Goal: Task Accomplishment & Management: Complete application form

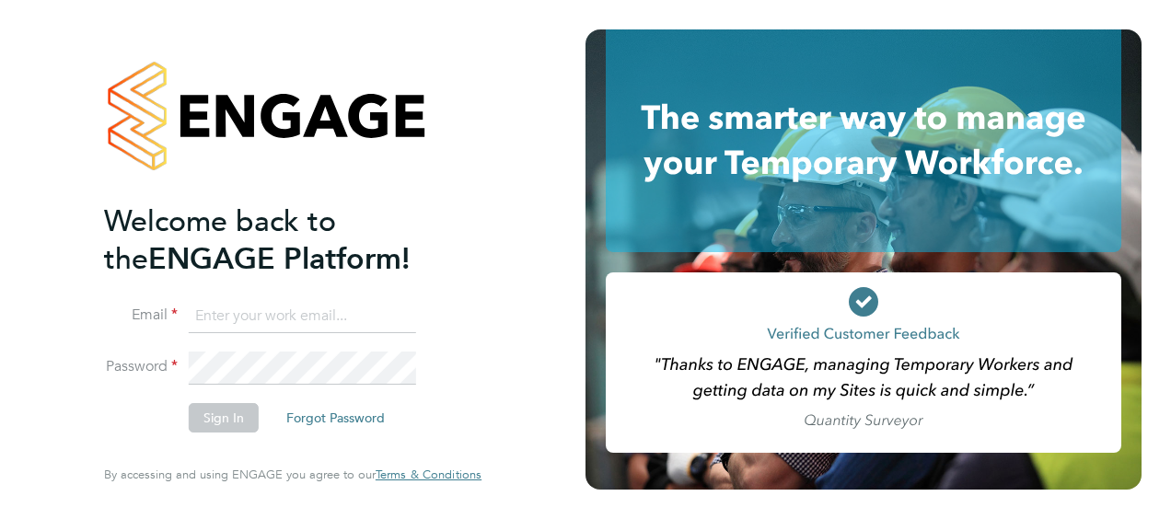
click at [266, 317] on input at bounding box center [302, 316] width 227 height 33
click at [298, 320] on input at bounding box center [302, 316] width 227 height 33
type input "[EMAIL_ADDRESS][DOMAIN_NAME]"
click at [302, 418] on button "Forgot Password" at bounding box center [336, 417] width 128 height 29
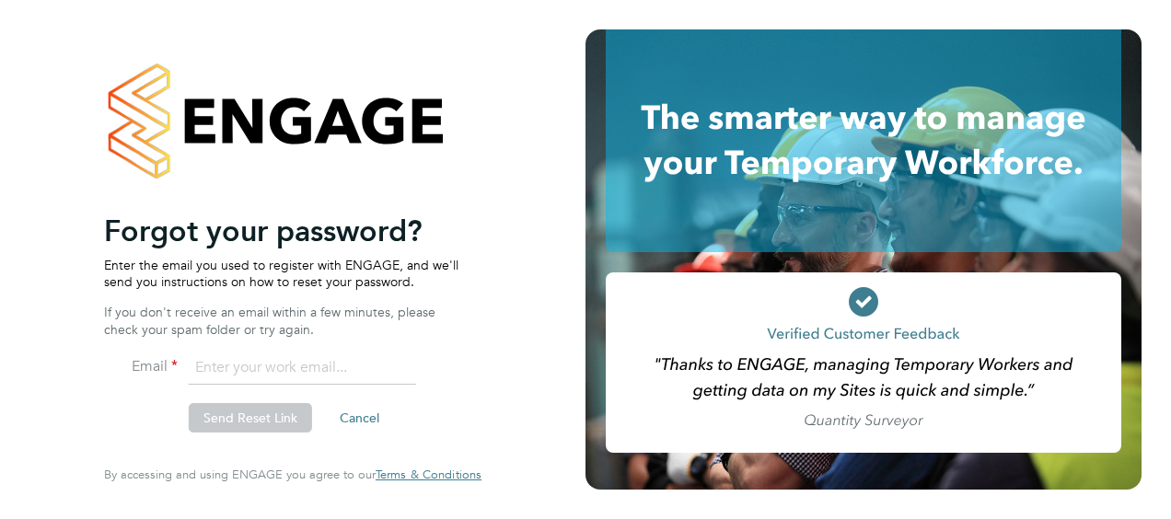
click at [259, 377] on input "email" at bounding box center [302, 368] width 227 height 33
type input "eeseanthony@gmail.com"
click at [254, 416] on button "Send Reset Link" at bounding box center [250, 417] width 123 height 29
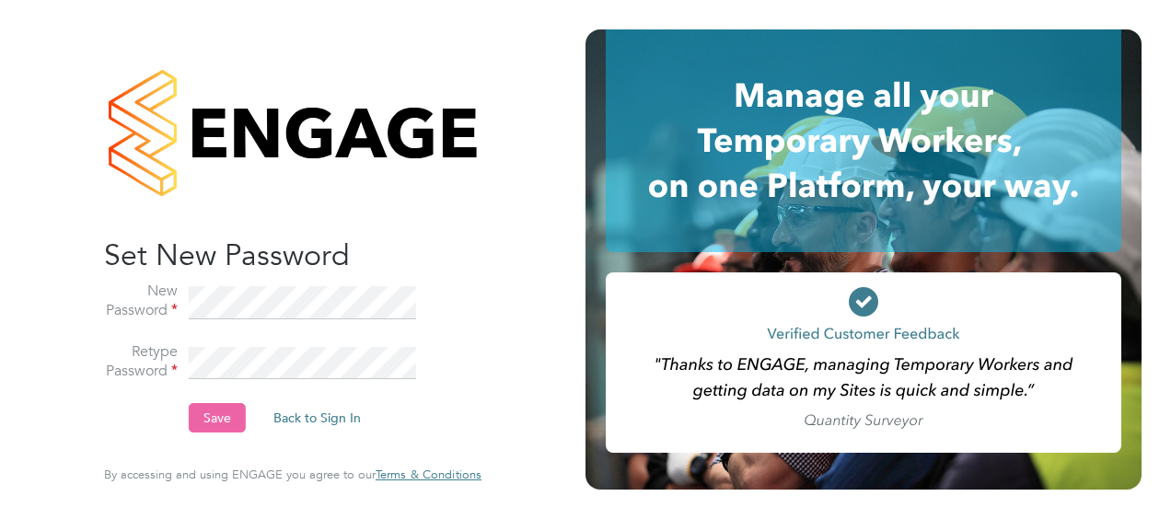
click at [216, 413] on button "Save" at bounding box center [217, 417] width 57 height 29
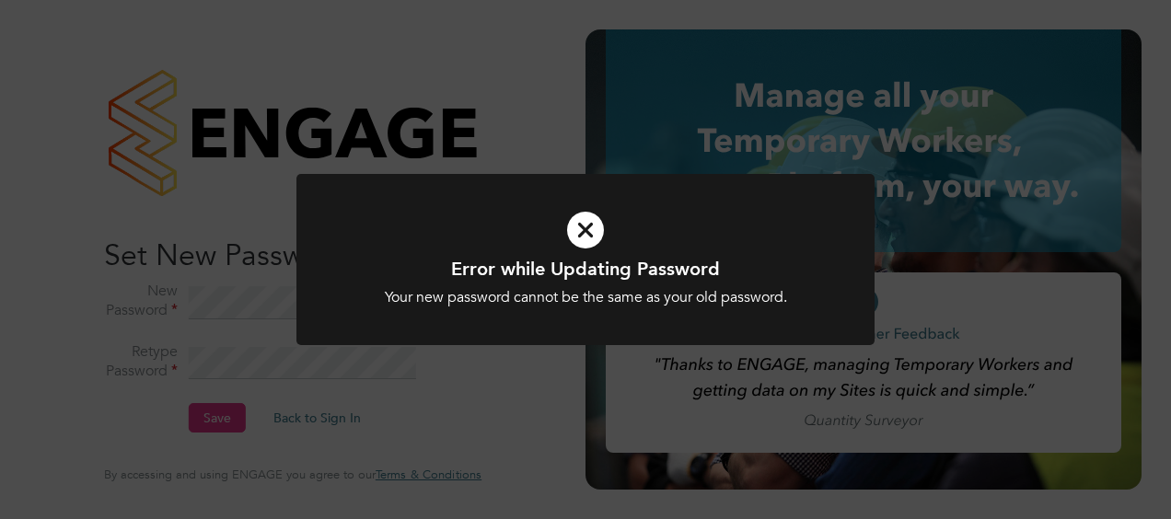
click at [572, 233] on icon at bounding box center [585, 230] width 479 height 72
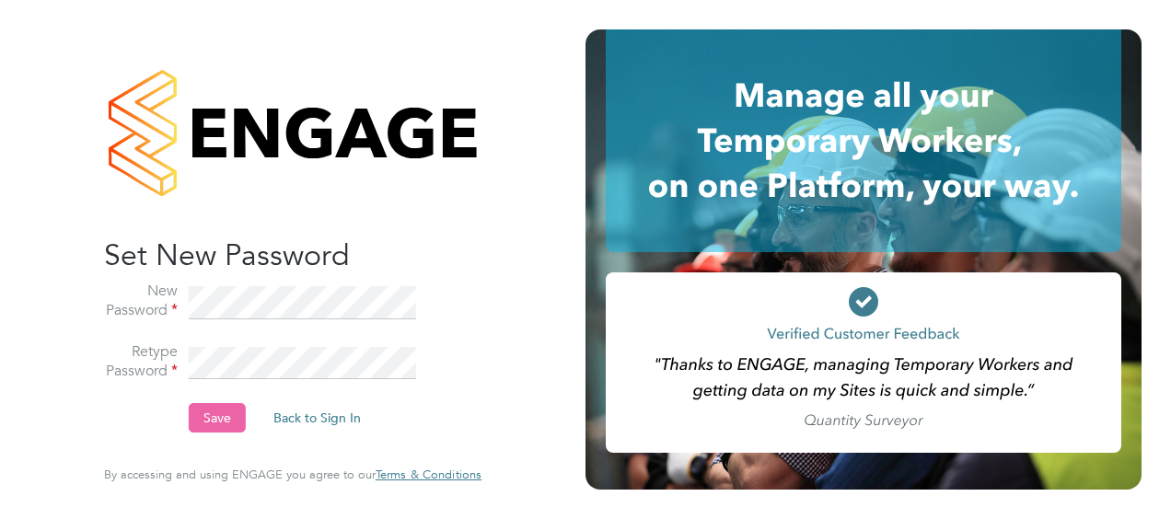
click at [206, 417] on button "Save" at bounding box center [217, 417] width 57 height 29
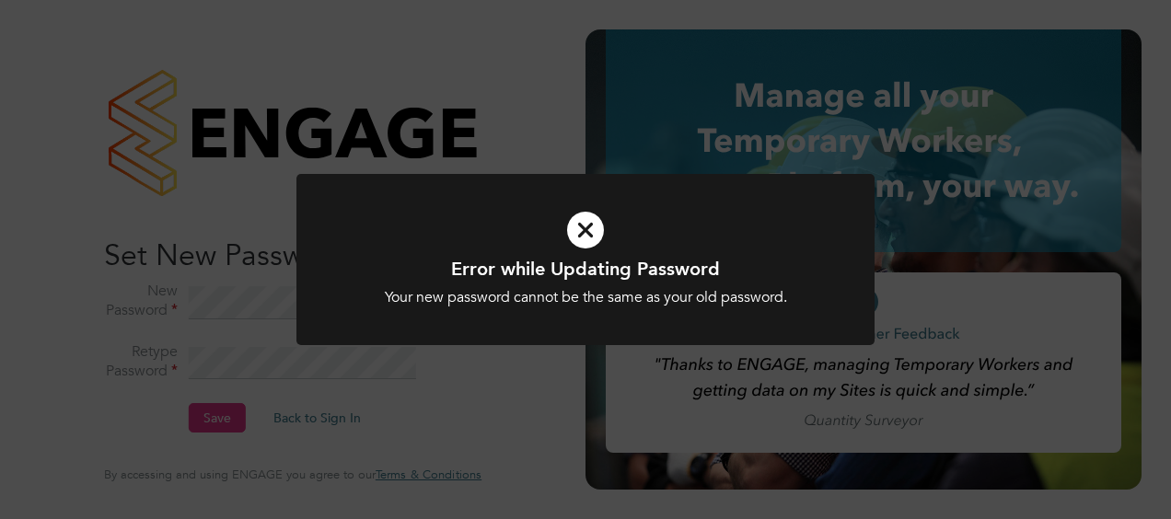
click at [582, 230] on icon at bounding box center [585, 230] width 479 height 72
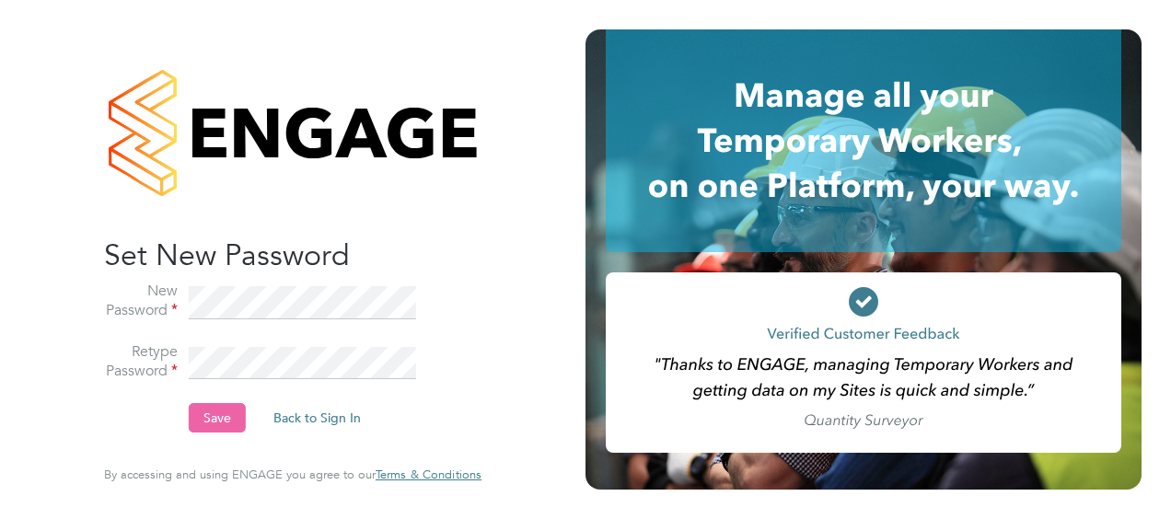
click at [236, 425] on button "Save" at bounding box center [217, 417] width 57 height 29
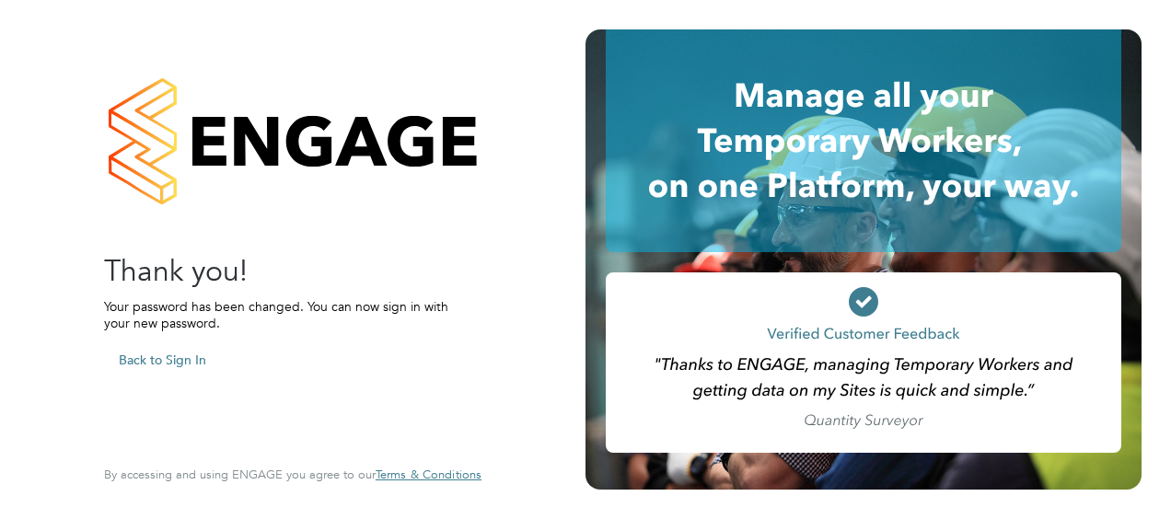
click at [189, 353] on button "Back to Sign In" at bounding box center [162, 359] width 117 height 29
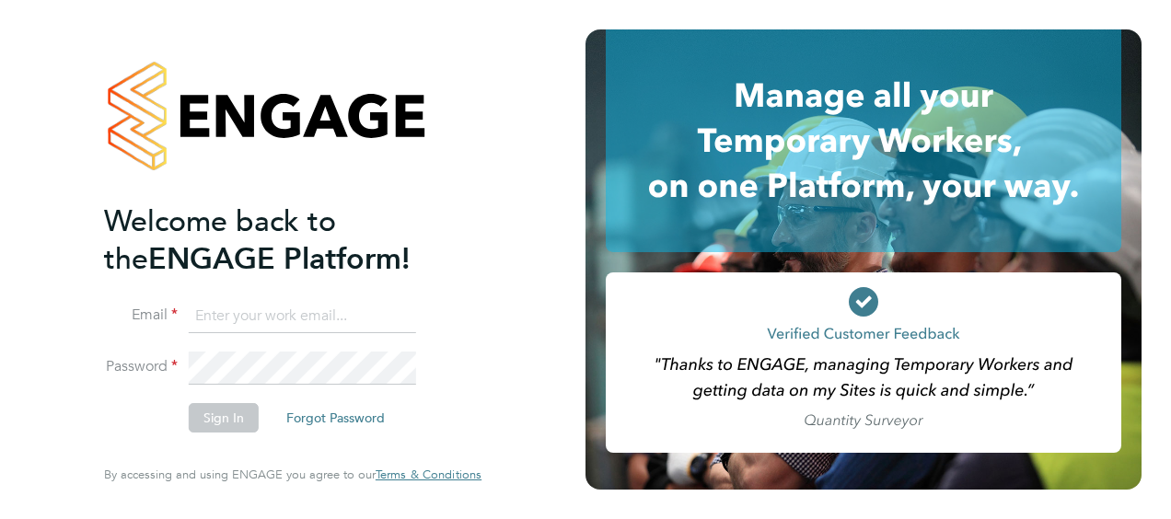
click at [232, 311] on input at bounding box center [302, 316] width 227 height 33
type input "w"
type input "eeseanthony@gmail.com"
click at [232, 425] on button "Sign In" at bounding box center [224, 417] width 70 height 29
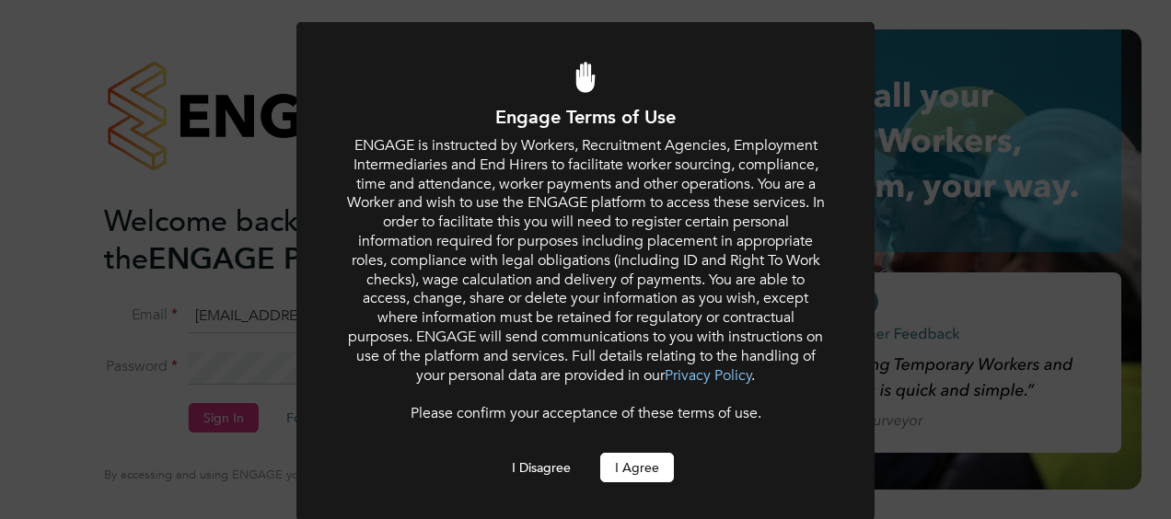
click at [615, 468] on button "I Agree" at bounding box center [637, 467] width 74 height 29
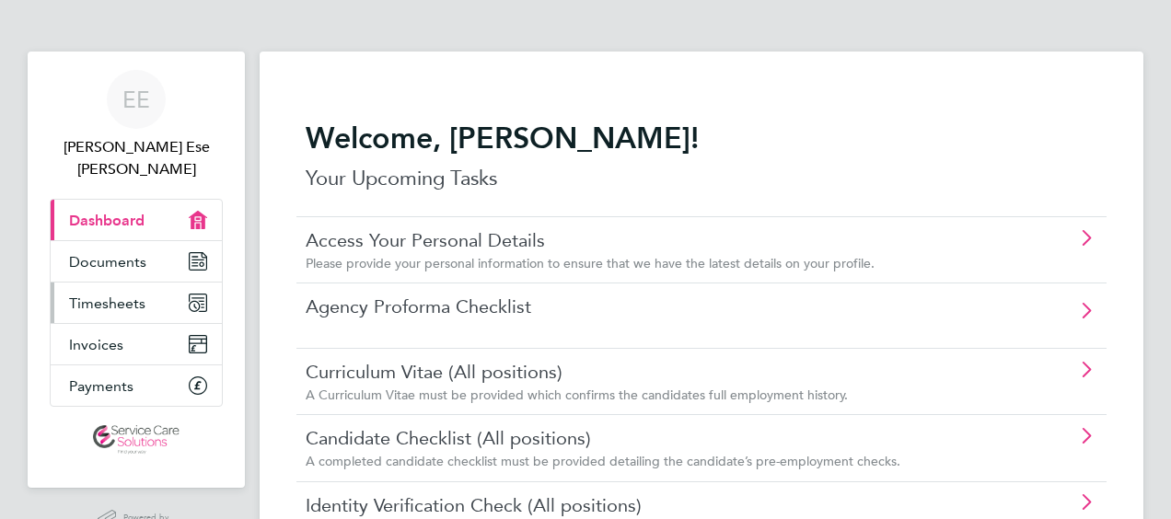
click at [142, 295] on span "Timesheets" at bounding box center [107, 303] width 76 height 17
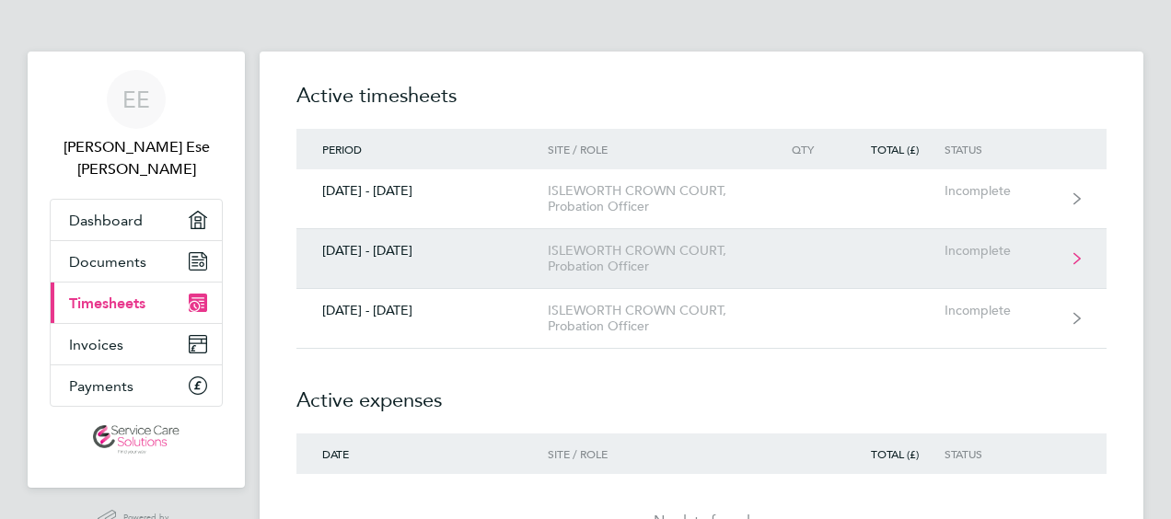
click at [435, 256] on div "22 - 28 Sept 2025" at bounding box center [421, 251] width 251 height 16
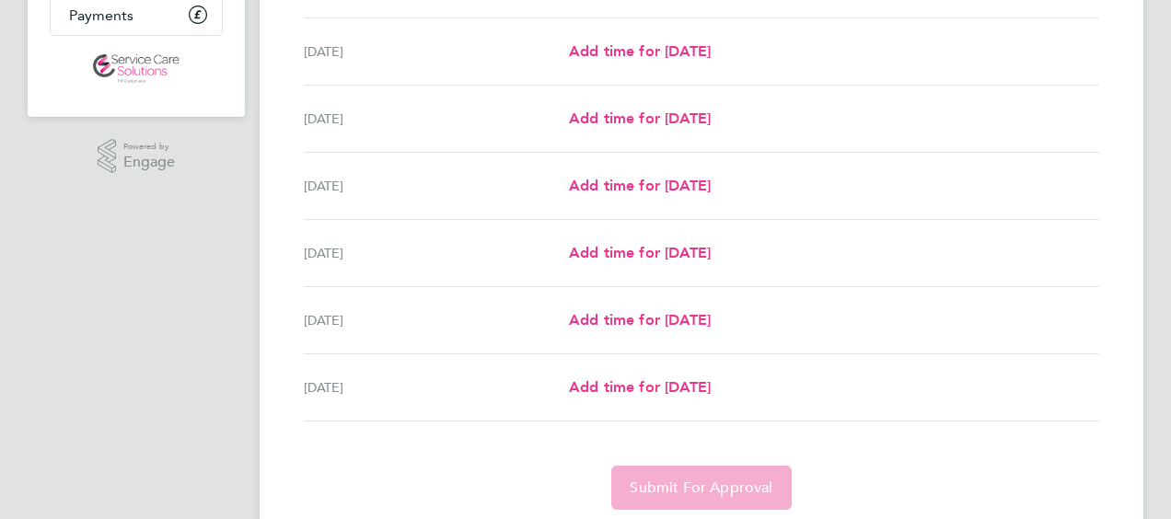
scroll to position [370, 0]
click at [670, 117] on span "Add time for Wed 24 Sep" at bounding box center [640, 118] width 142 height 17
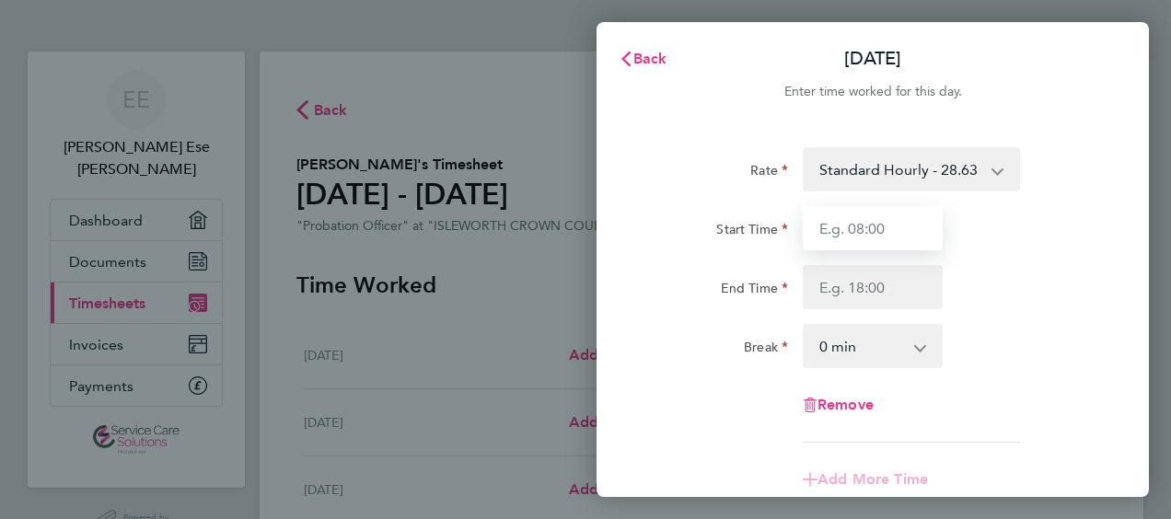
click at [877, 221] on input "Start Time" at bounding box center [873, 228] width 140 height 44
type input "10:00"
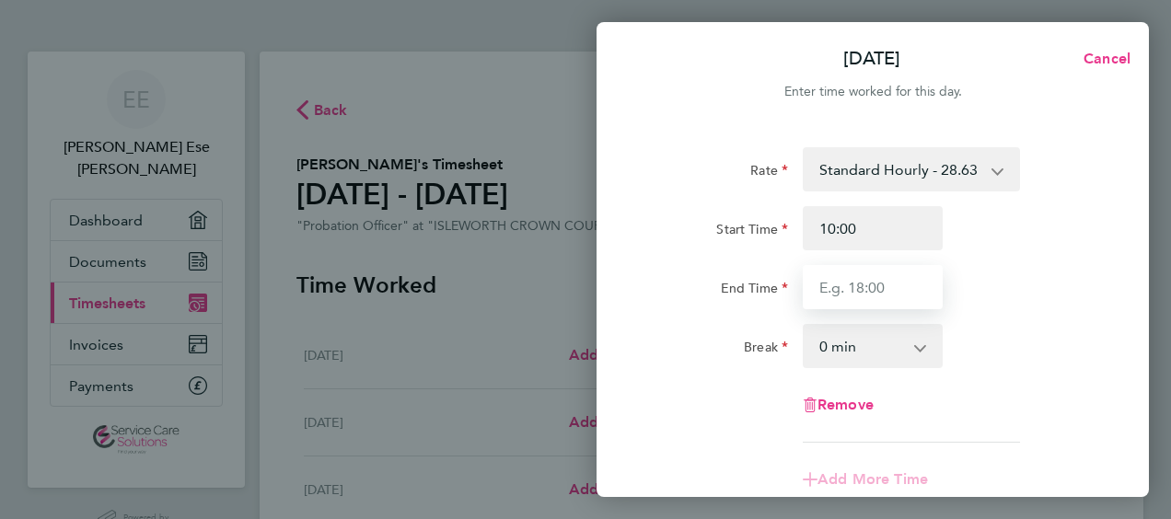
click at [876, 292] on input "End Time" at bounding box center [873, 287] width 140 height 44
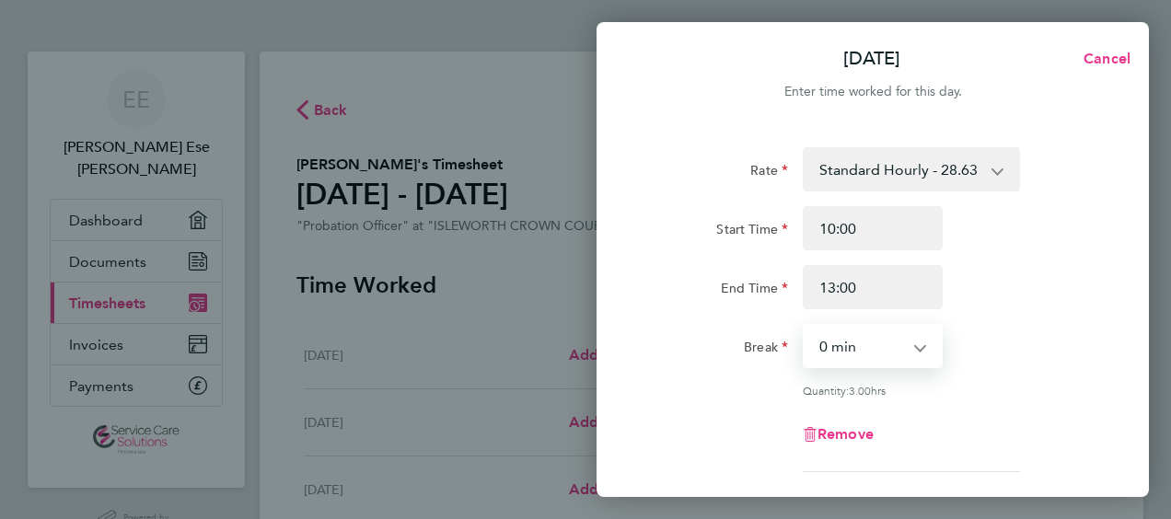
click at [846, 354] on select "0 min 15 min 30 min 45 min 60 min 75 min 90 min" at bounding box center [862, 346] width 114 height 41
click at [1005, 334] on div "Break 0 min 15 min 30 min 45 min 60 min 75 min 90 min" at bounding box center [873, 346] width 464 height 44
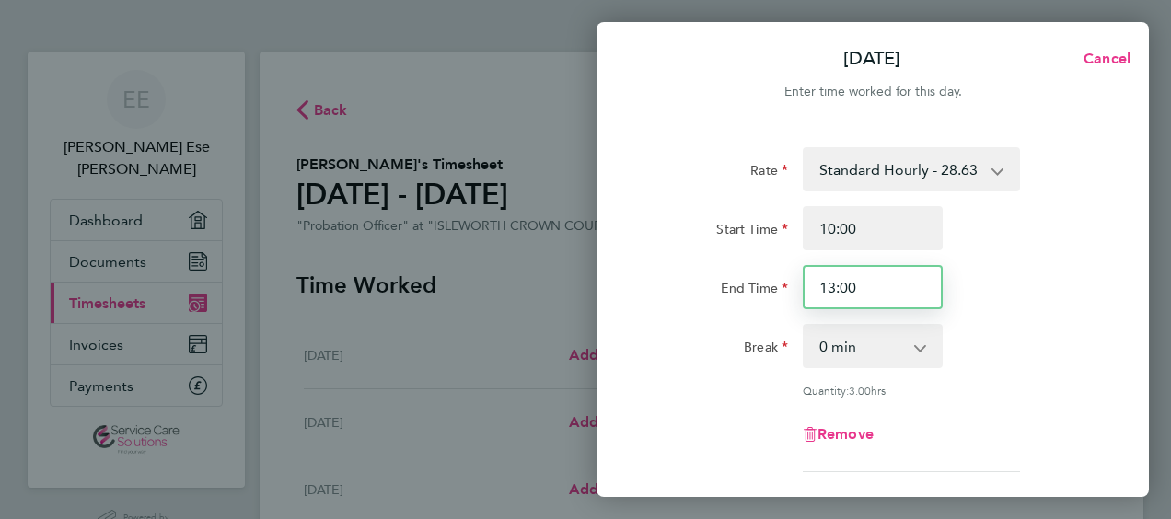
click at [871, 290] on input "13:00" at bounding box center [873, 287] width 140 height 44
type input "13:00"
click at [976, 358] on div "Break 0 min 15 min 30 min 45 min 60 min 75 min 90 min" at bounding box center [873, 346] width 464 height 44
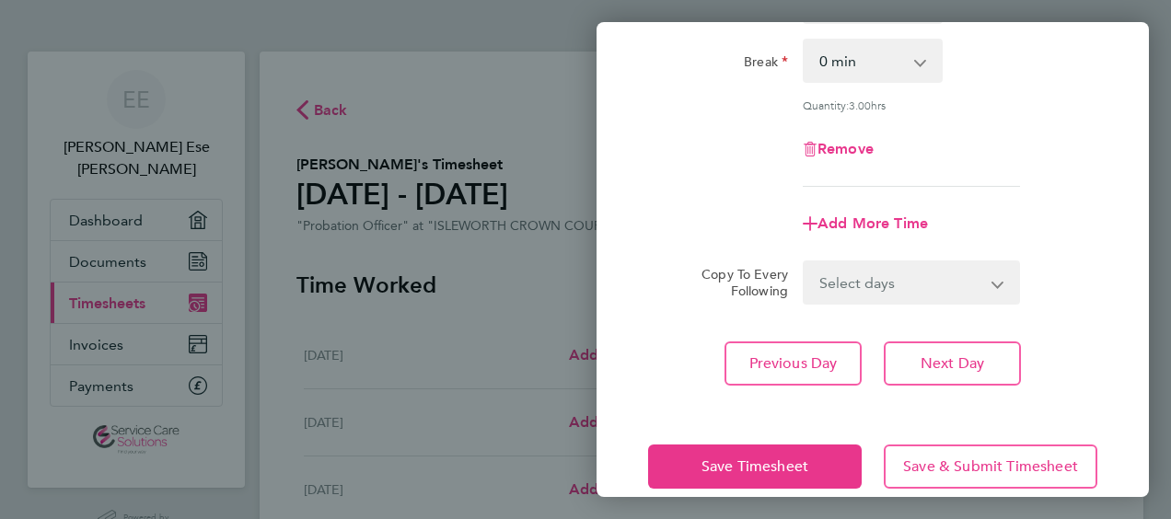
scroll to position [286, 0]
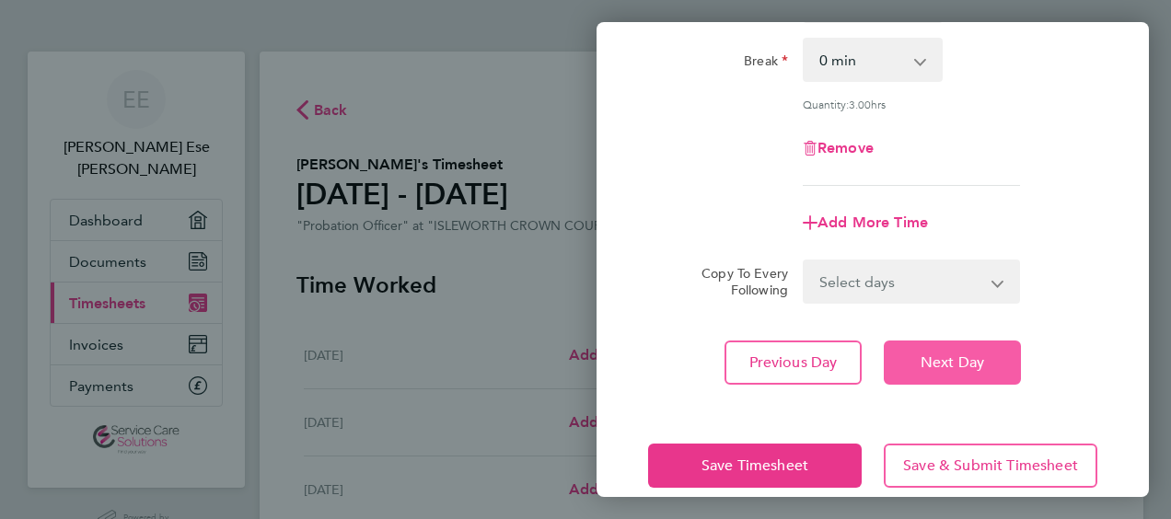
click at [926, 366] on span "Next Day" at bounding box center [953, 363] width 64 height 18
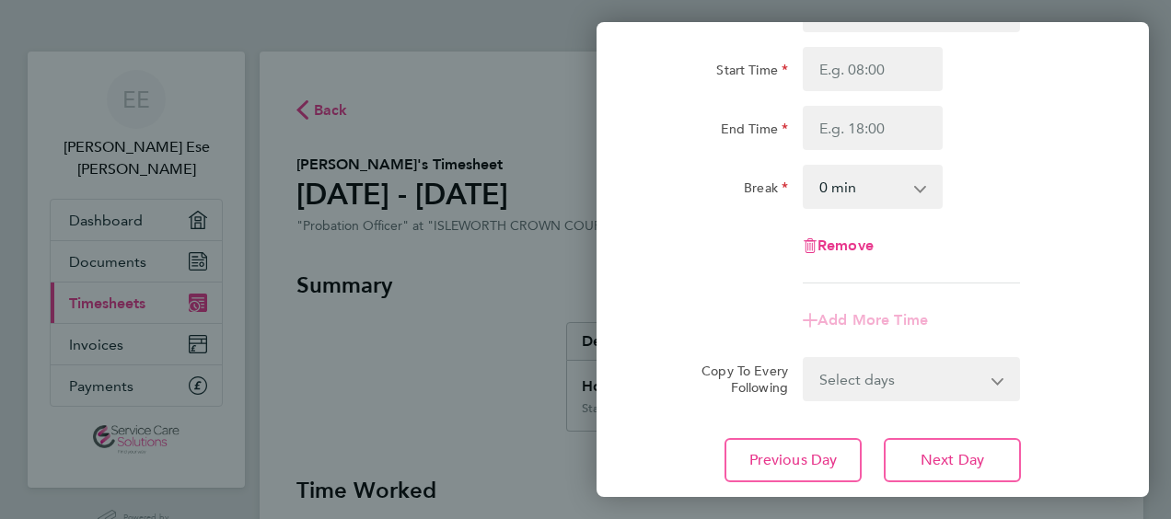
scroll to position [160, 0]
click at [925, 454] on span "Next Day" at bounding box center [953, 459] width 64 height 18
click at [934, 460] on span "Next Day" at bounding box center [953, 459] width 64 height 18
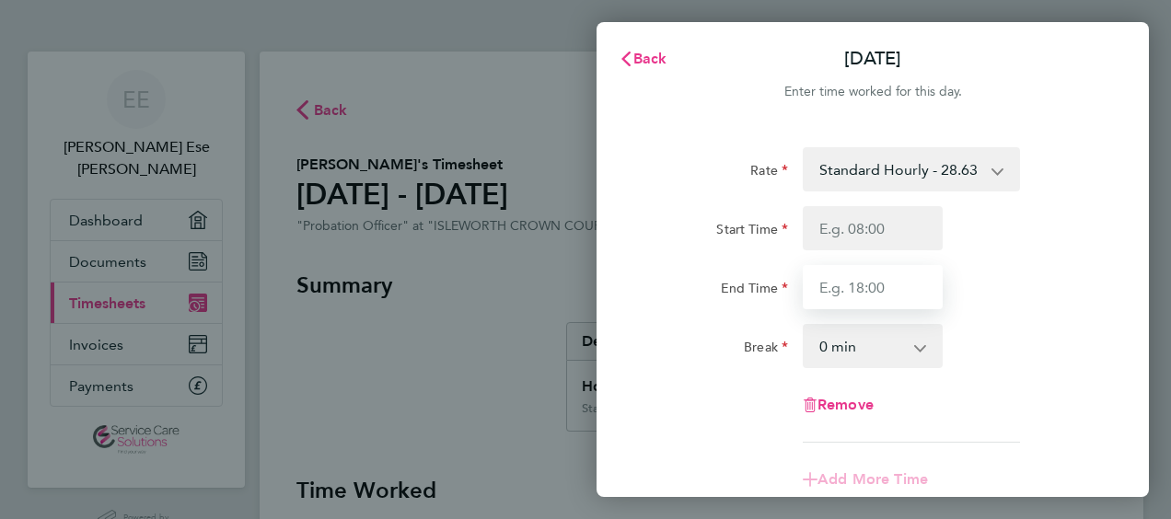
click at [937, 308] on input "End Time" at bounding box center [873, 287] width 140 height 44
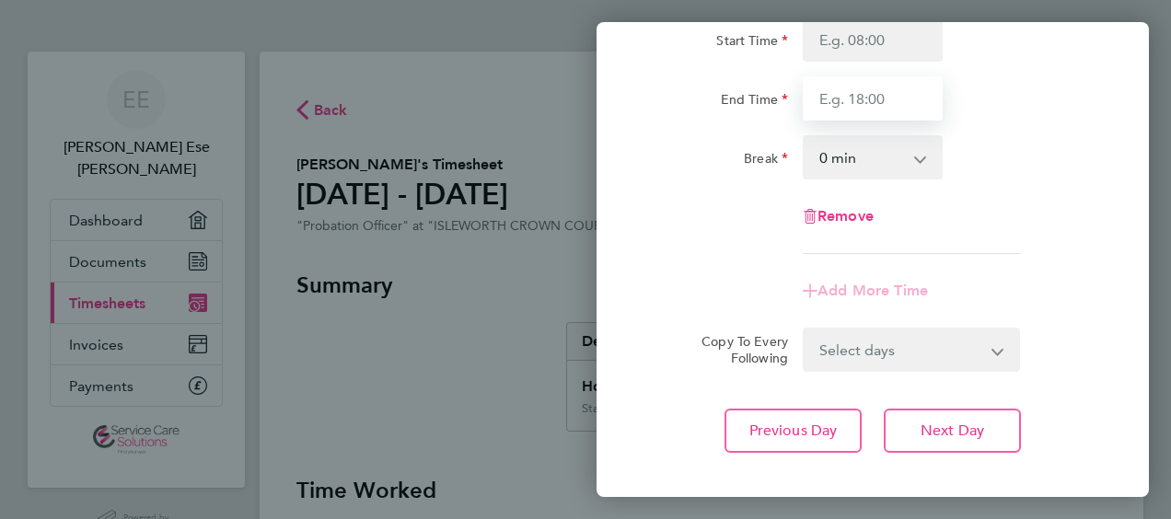
scroll to position [190, 0]
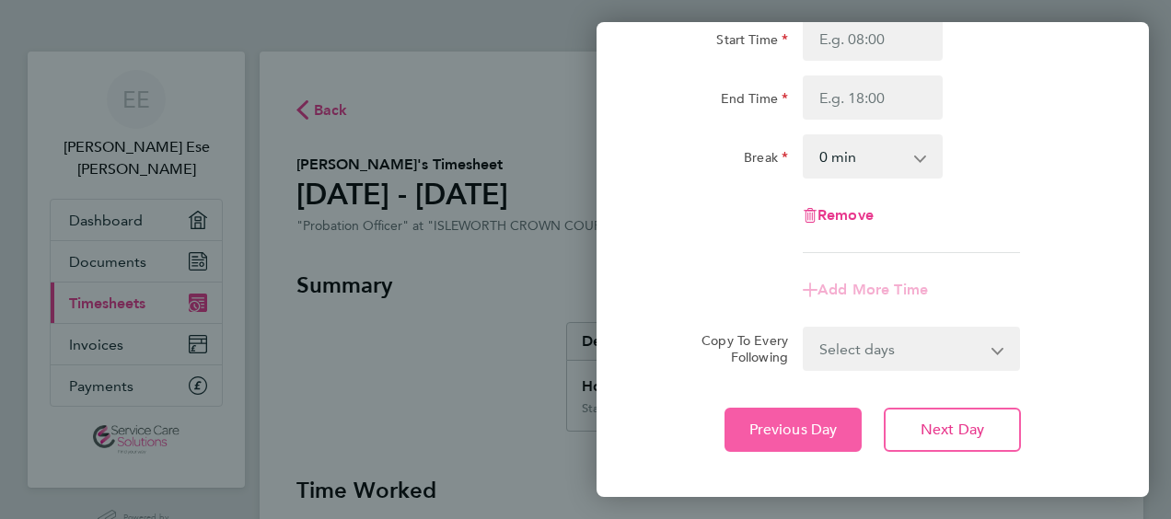
click at [755, 431] on span "Previous Day" at bounding box center [793, 430] width 88 height 18
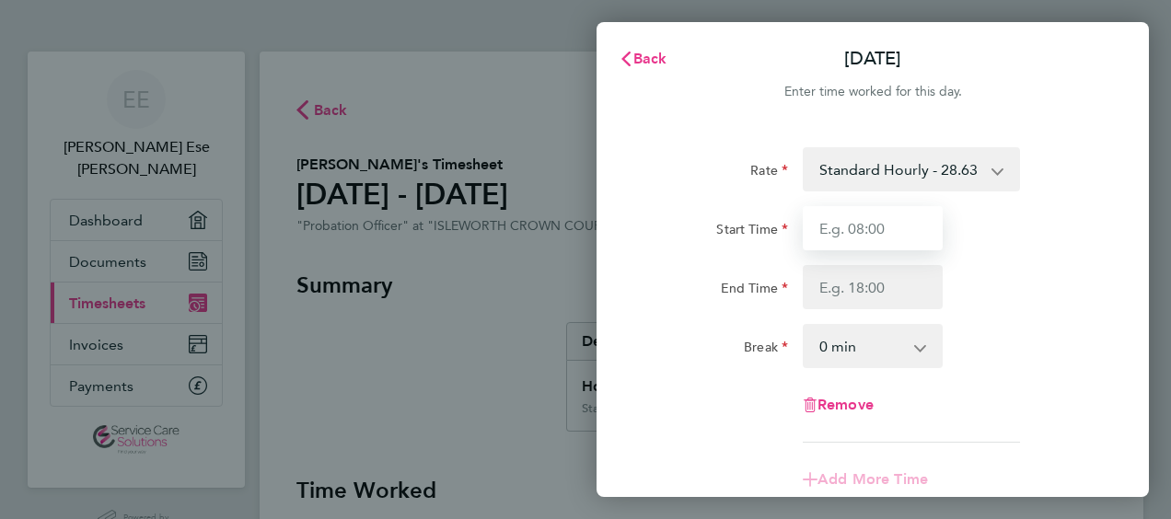
click at [869, 229] on input "Start Time" at bounding box center [873, 228] width 140 height 44
type input "09:00"
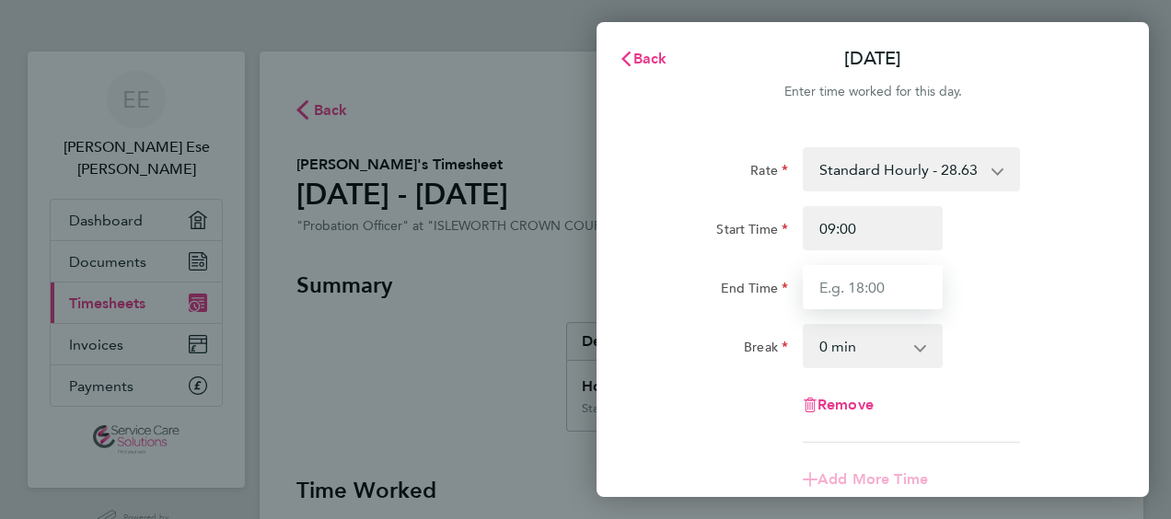
click at [825, 295] on input "End Time" at bounding box center [873, 287] width 140 height 44
type input "13:00"
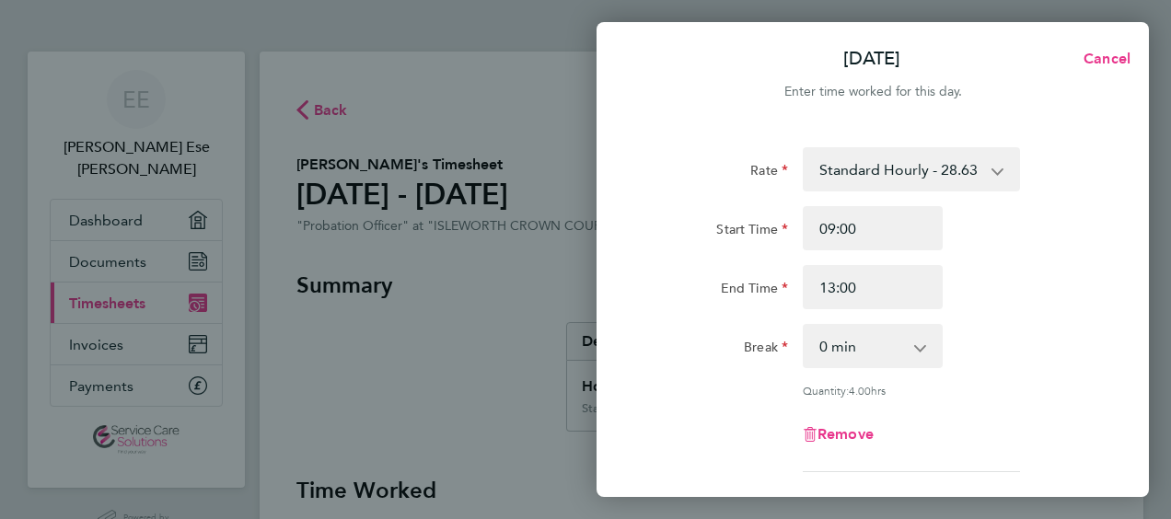
click at [1075, 326] on div "Break 0 min 15 min 30 min 45 min 60 min 75 min 90 min" at bounding box center [873, 346] width 464 height 44
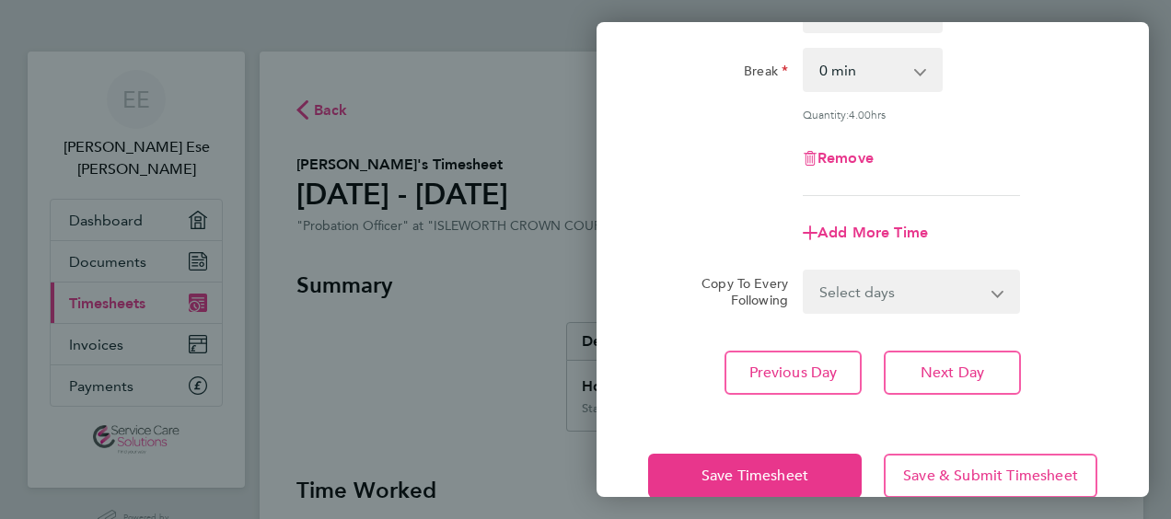
scroll to position [312, 0]
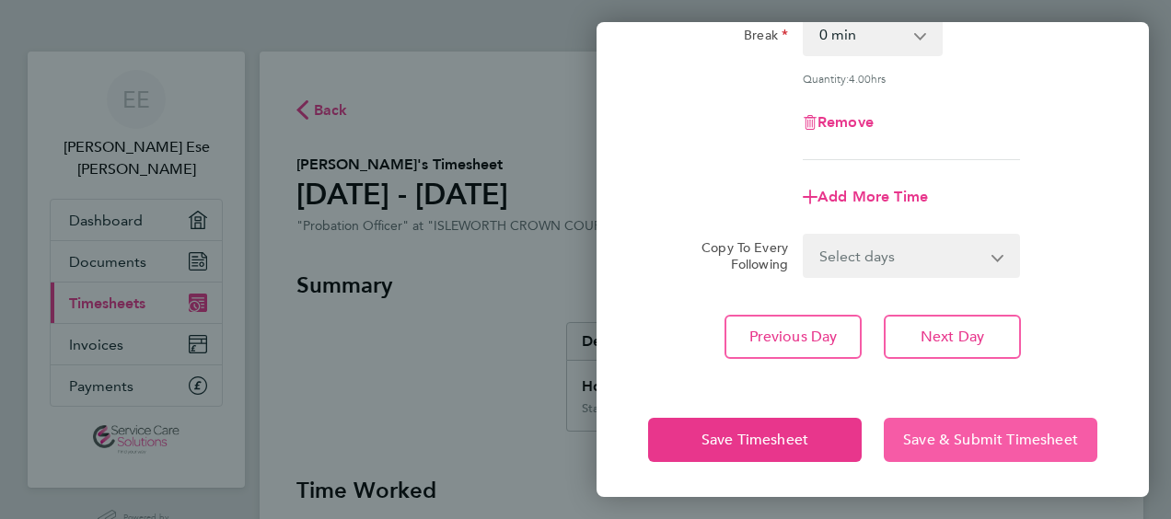
click at [930, 433] on span "Save & Submit Timesheet" at bounding box center [990, 440] width 175 height 18
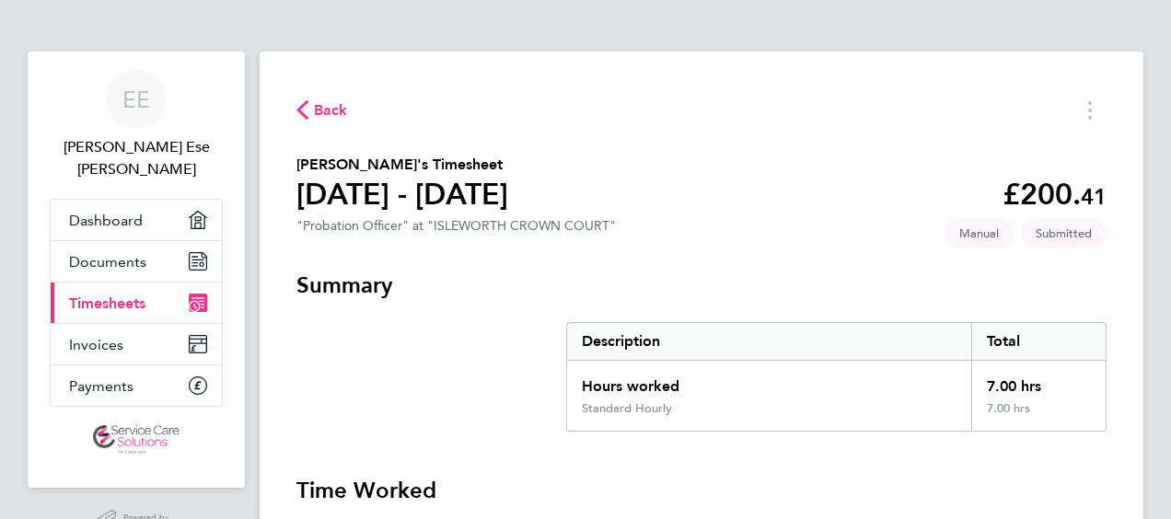
click at [329, 108] on span "Back" at bounding box center [331, 110] width 34 height 22
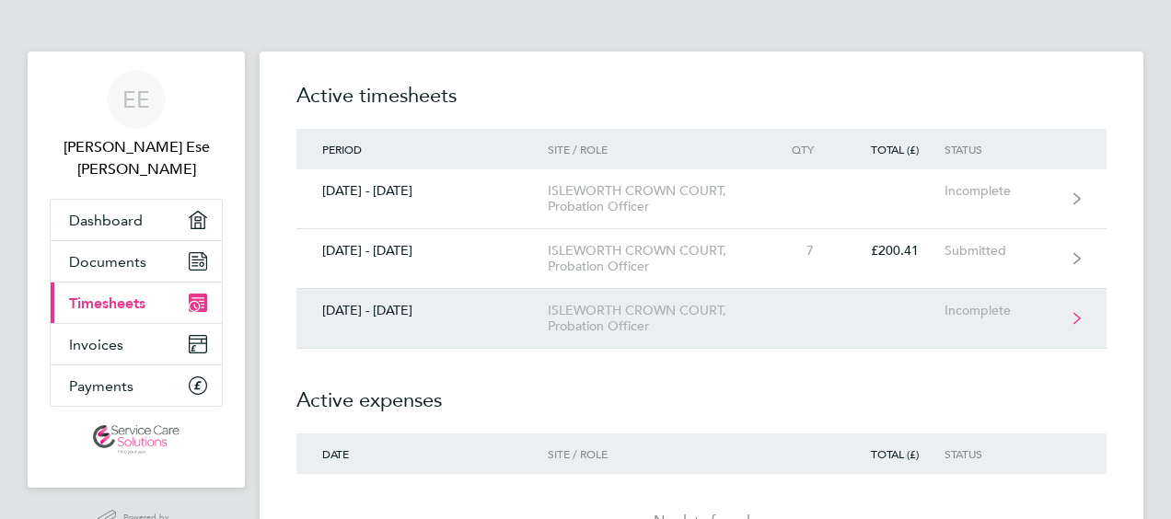
click at [676, 311] on div "ISLEWORTH CROWN COURT, Probation Officer" at bounding box center [653, 318] width 211 height 31
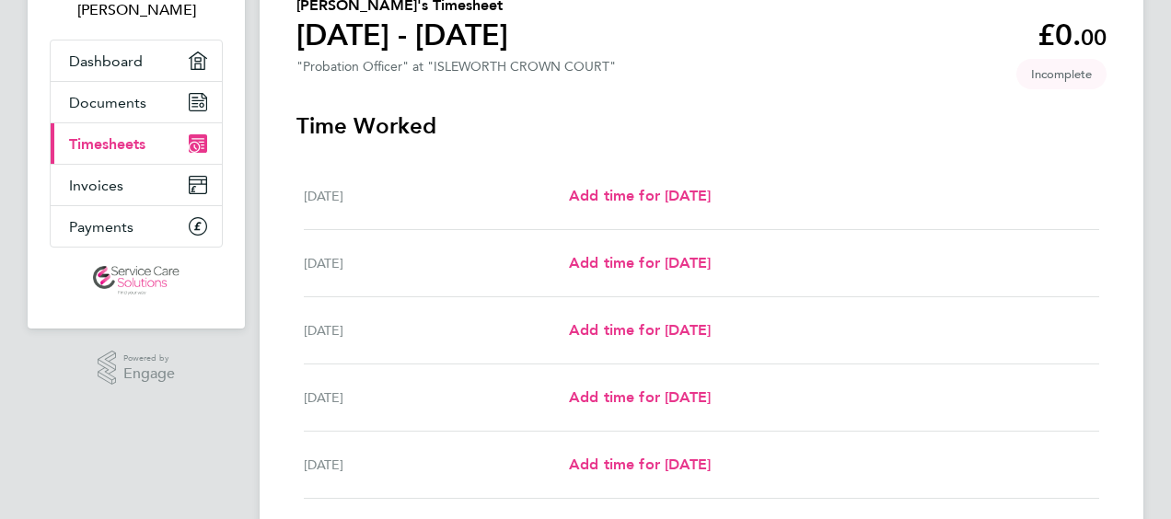
scroll to position [160, 0]
click at [661, 252] on link "Add time for Tue 30 Sep" at bounding box center [640, 262] width 142 height 22
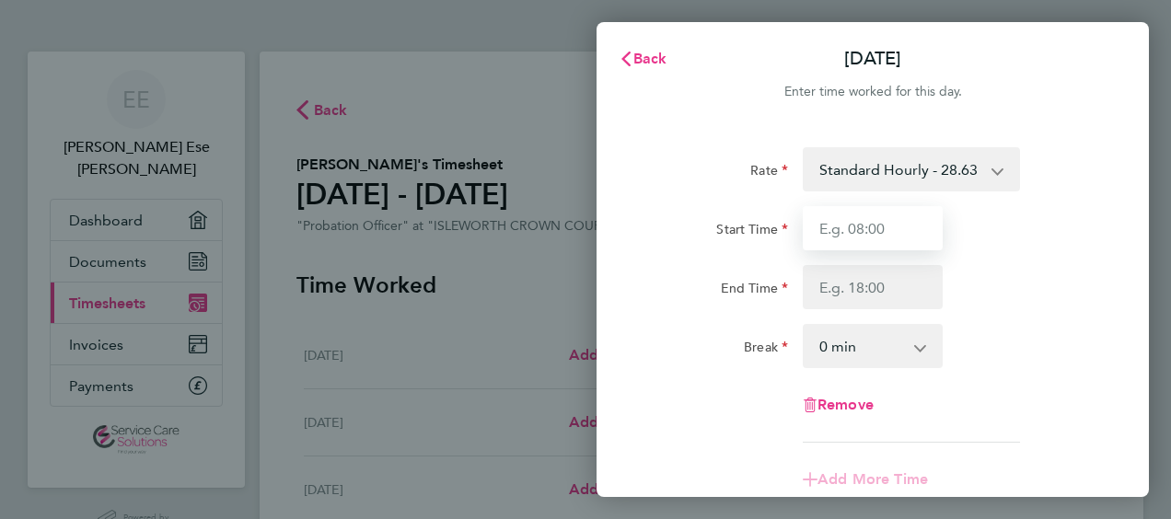
click at [875, 223] on input "Start Time" at bounding box center [873, 228] width 140 height 44
type input "09:00"
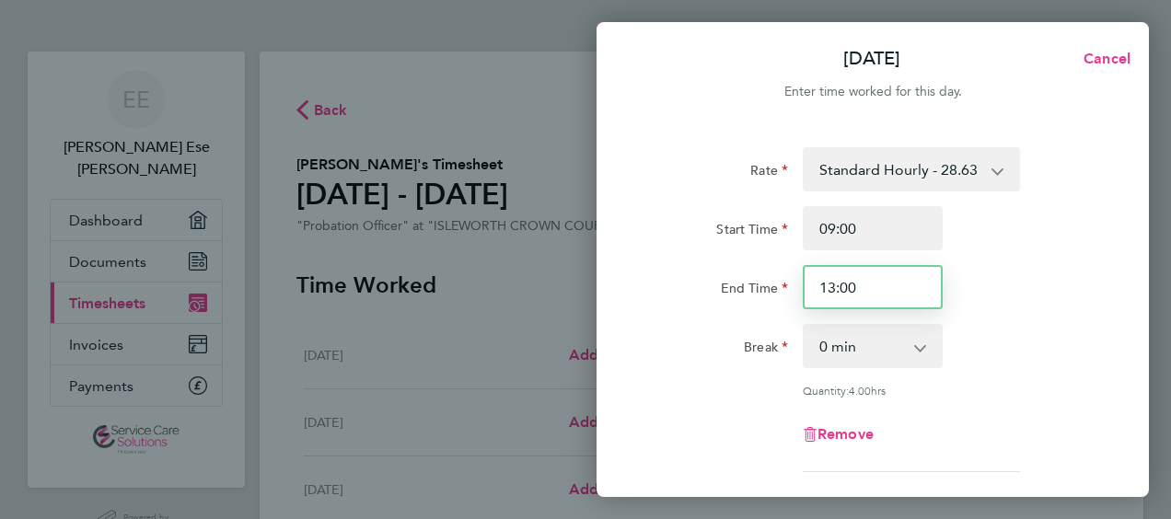
click at [873, 291] on input "13:00" at bounding box center [873, 287] width 140 height 44
type input "1"
type input "17:00"
click at [891, 331] on select "0 min 15 min 30 min 45 min 60 min 75 min 90 min" at bounding box center [862, 346] width 114 height 41
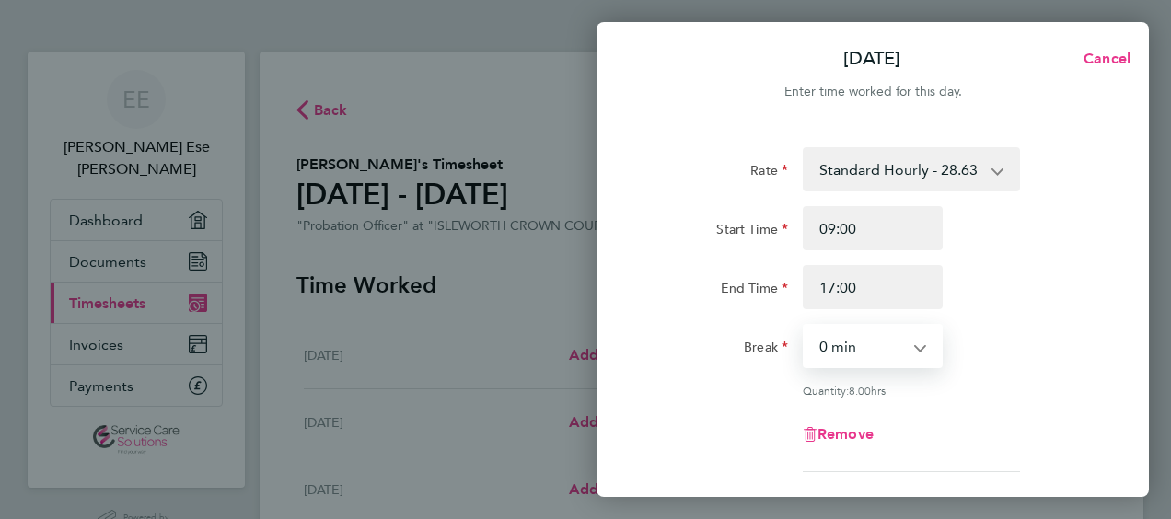
select select "60"
click at [805, 326] on select "0 min 15 min 30 min 45 min 60 min 75 min 90 min" at bounding box center [862, 346] width 114 height 41
click at [999, 324] on div "Break 0 min 15 min 30 min 45 min 60 min 75 min 90 min" at bounding box center [873, 346] width 464 height 44
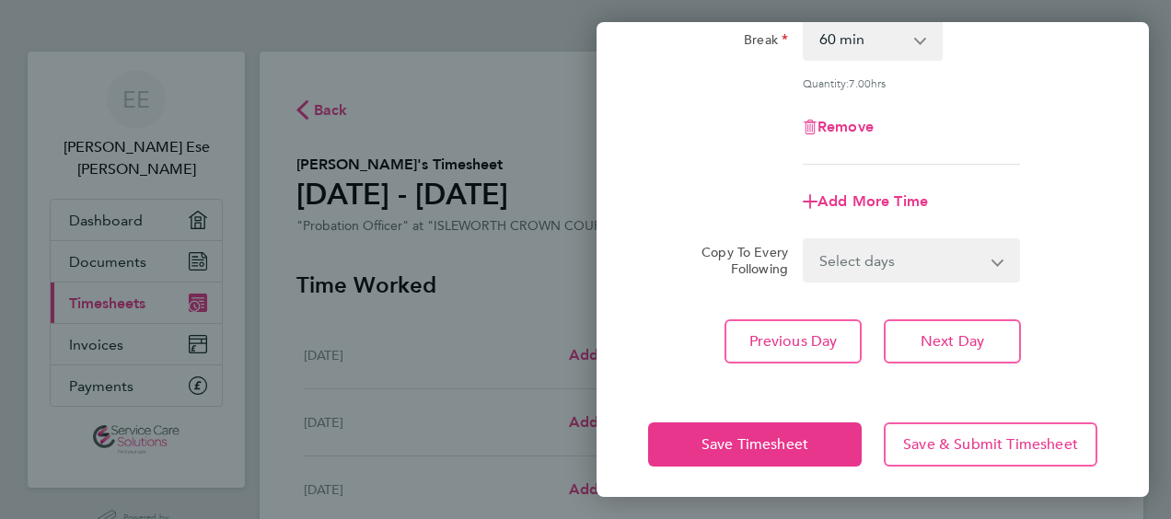
scroll to position [312, 0]
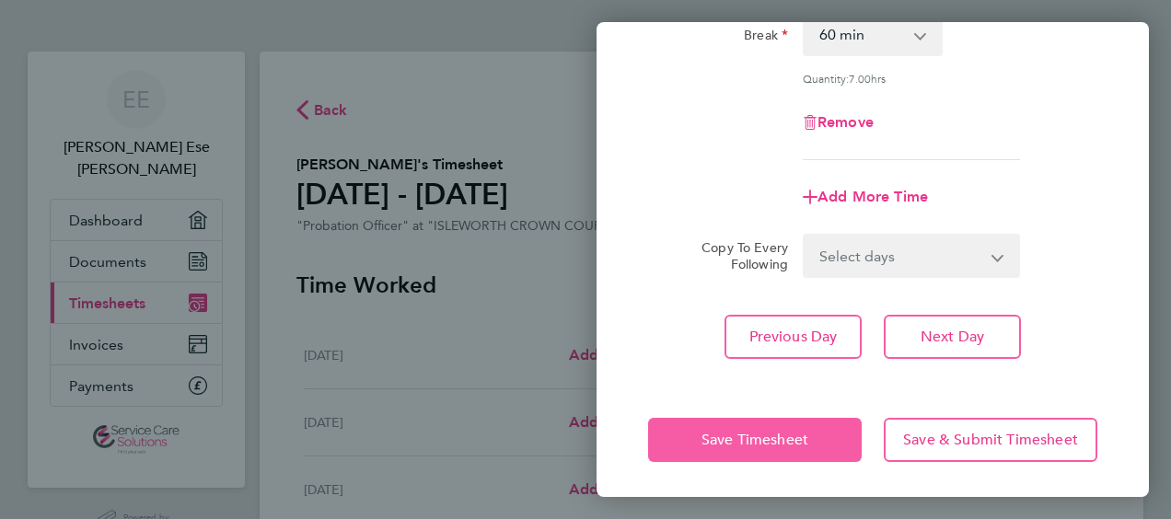
click at [799, 446] on span "Save Timesheet" at bounding box center [755, 440] width 107 height 18
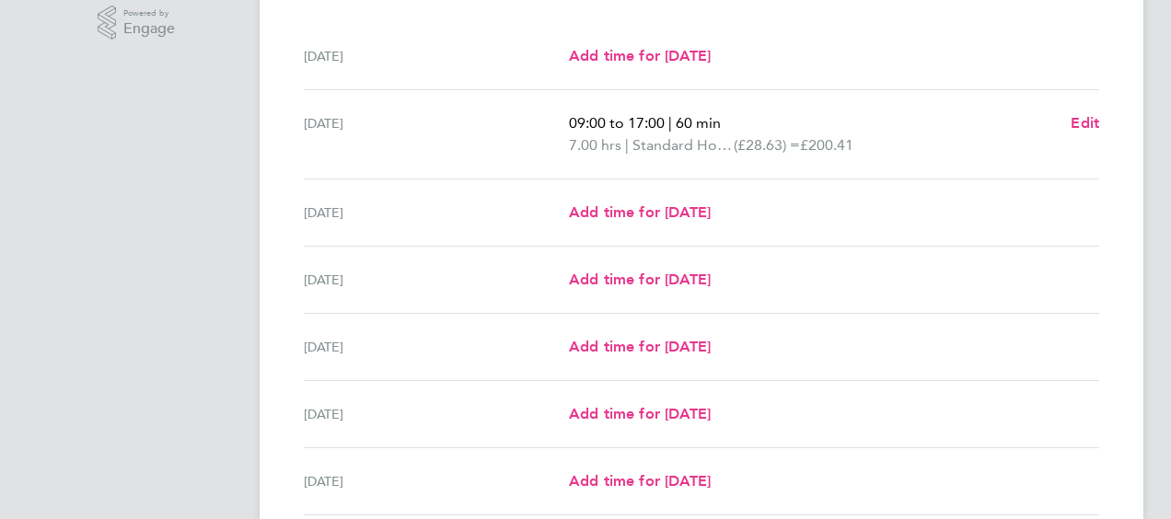
scroll to position [505, 0]
